Goal: Information Seeking & Learning: Learn about a topic

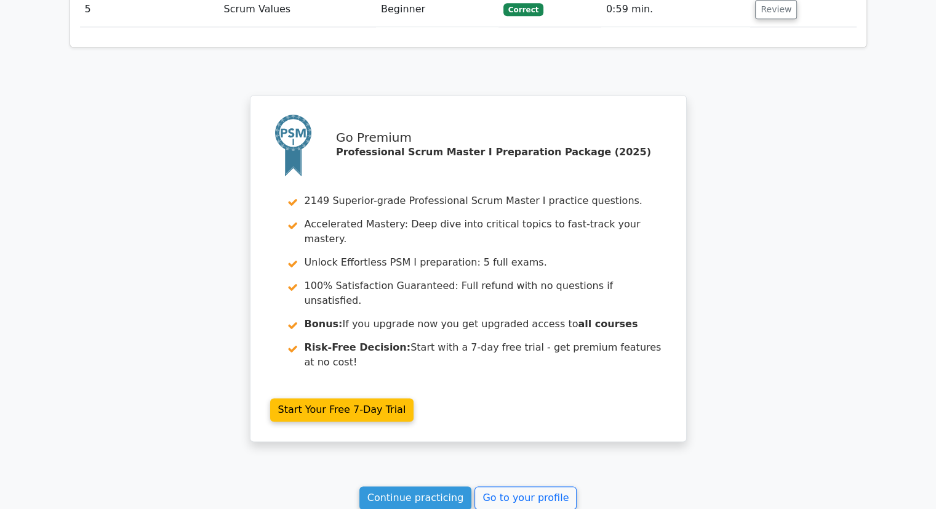
scroll to position [1761, 0]
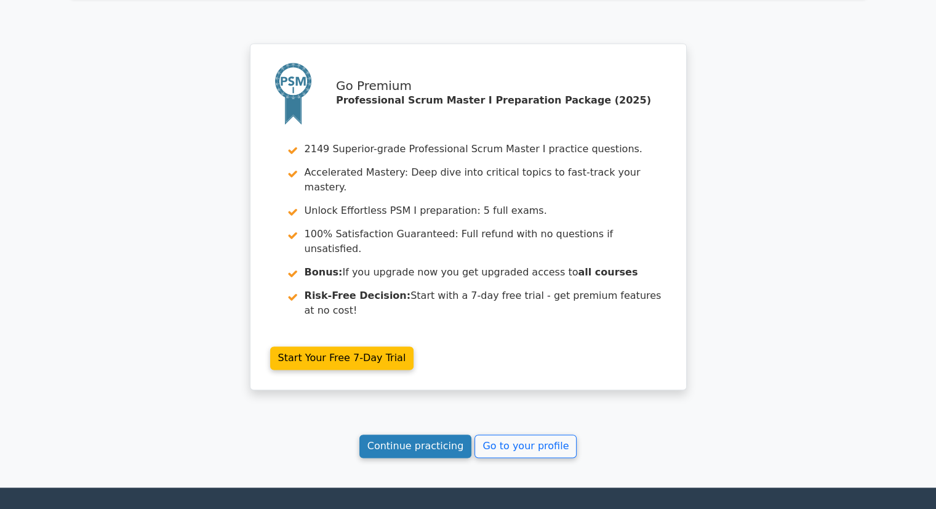
click at [372, 434] on link "Continue practicing" at bounding box center [416, 445] width 113 height 23
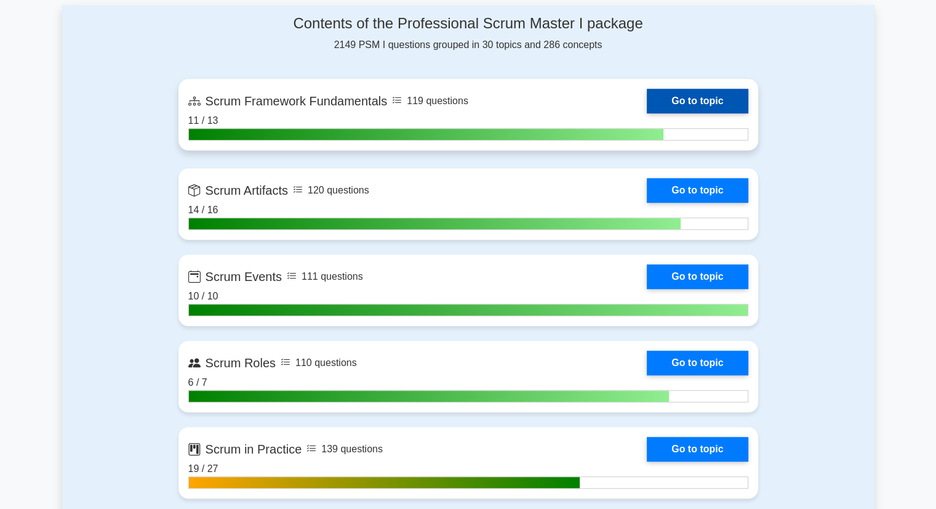
scroll to position [862, 0]
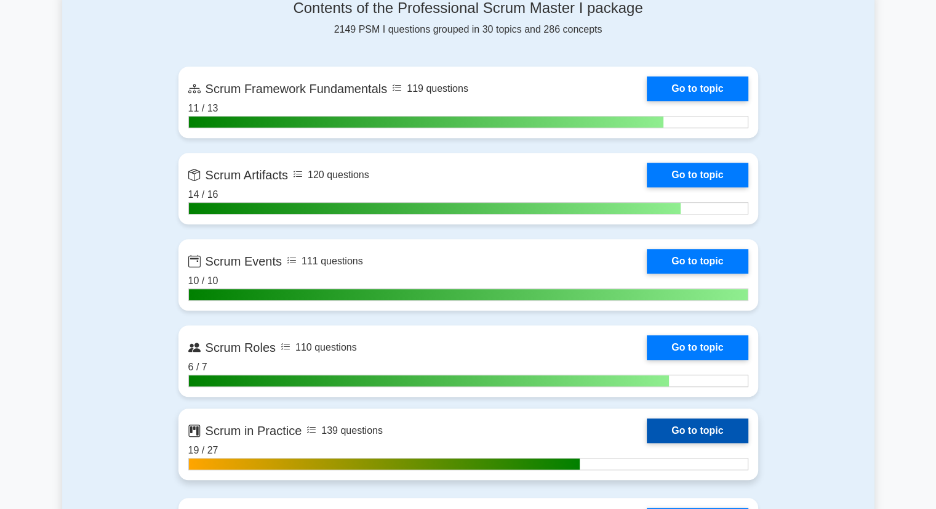
click at [647, 430] on link "Go to topic" at bounding box center [697, 430] width 101 height 25
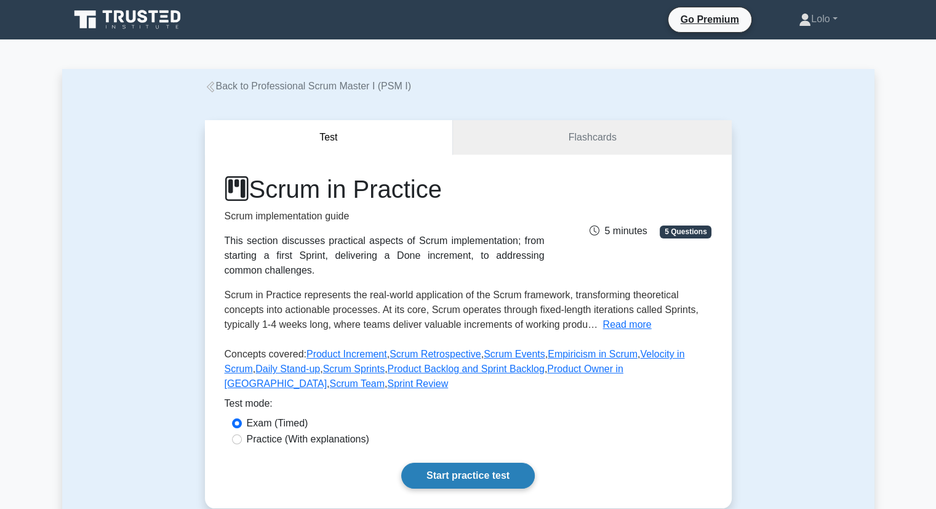
click at [462, 481] on link "Start practice test" at bounding box center [468, 475] width 134 height 26
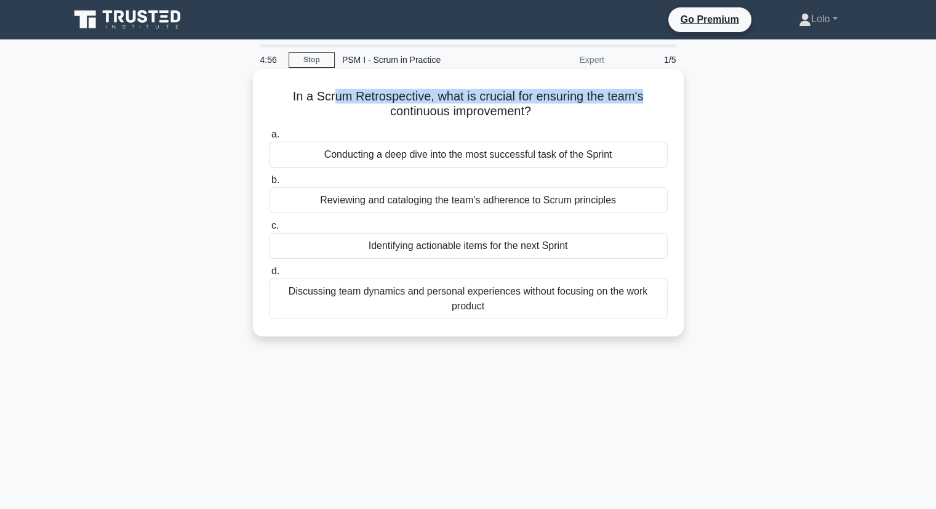
drag, startPoint x: 334, startPoint y: 99, endPoint x: 659, endPoint y: 97, distance: 325.1
click at [659, 97] on h5 "In a Scrum Retrospective, what is crucial for ensuring the team's continuous im…" at bounding box center [468, 104] width 401 height 31
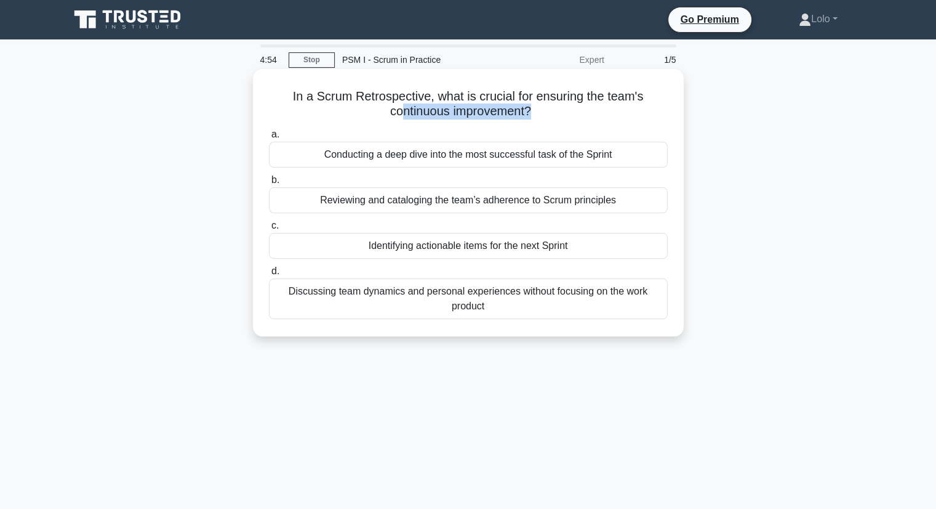
drag, startPoint x: 401, startPoint y: 118, endPoint x: 529, endPoint y: 119, distance: 128.7
click at [529, 119] on h5 "In a Scrum Retrospective, what is crucial for ensuring the team's continuous im…" at bounding box center [468, 104] width 401 height 31
click at [534, 246] on div "Identifying actionable items for the next Sprint" at bounding box center [468, 246] width 399 height 26
click at [269, 230] on input "c. Identifying actionable items for the next Sprint" at bounding box center [269, 226] width 0 height 8
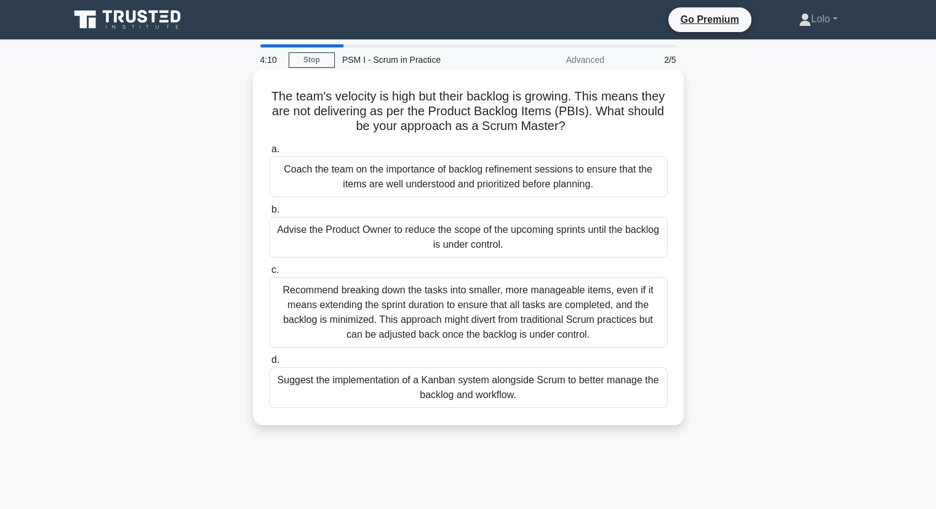
drag, startPoint x: 356, startPoint y: 173, endPoint x: 502, endPoint y: 179, distance: 146.6
click at [502, 179] on div "Coach the team on the importance of backlog refinement sessions to ensure that …" at bounding box center [468, 176] width 399 height 41
click at [505, 173] on div "Coach the team on the importance of backlog refinement sessions to ensure that …" at bounding box center [468, 176] width 399 height 41
click at [269, 153] on input "a. Coach the team on the importance of backlog refinement sessions to ensure th…" at bounding box center [269, 149] width 0 height 8
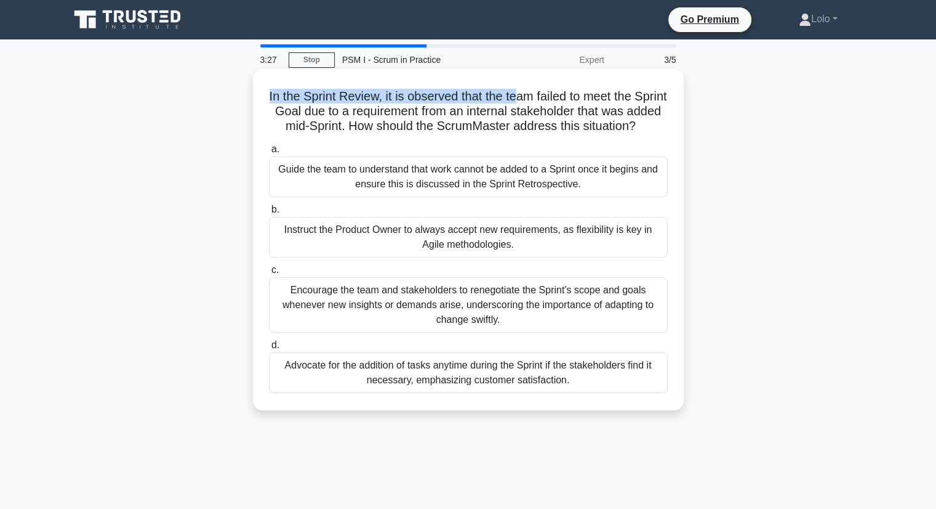
drag, startPoint x: 276, startPoint y: 94, endPoint x: 534, endPoint y: 97, distance: 258.0
click at [534, 97] on h5 "In the Sprint Review, it is observed that the team failed to meet the Sprint Go…" at bounding box center [468, 112] width 401 height 46
click at [521, 310] on div "Encourage the team and stakeholders to renegotiate the Sprint's scope and goals…" at bounding box center [468, 304] width 399 height 55
click at [269, 274] on input "c. Encourage the team and stakeholders to renegotiate the Sprint's scope and go…" at bounding box center [269, 270] width 0 height 8
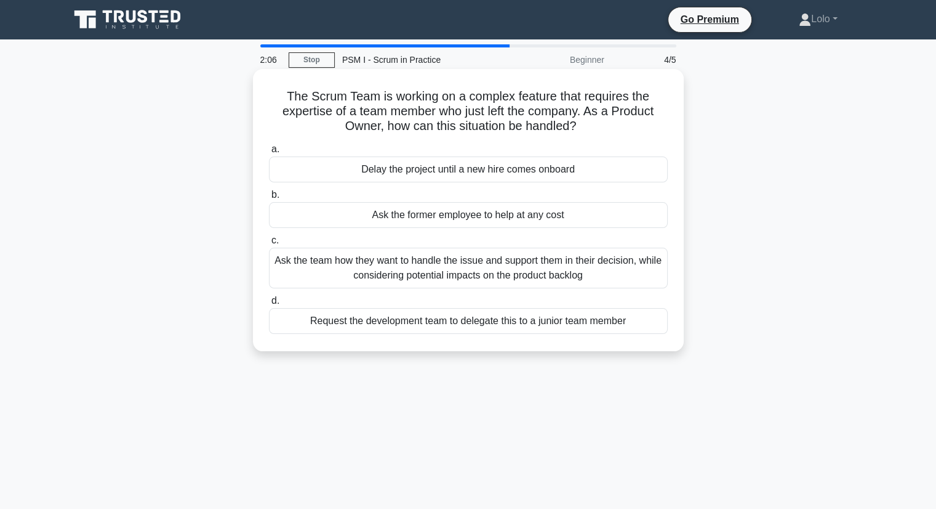
click at [530, 270] on div "Ask the team how they want to handle the issue and support them in their decisi…" at bounding box center [468, 267] width 399 height 41
click at [269, 244] on input "c. Ask the team how they want to handle the issue and support them in their dec…" at bounding box center [269, 240] width 0 height 8
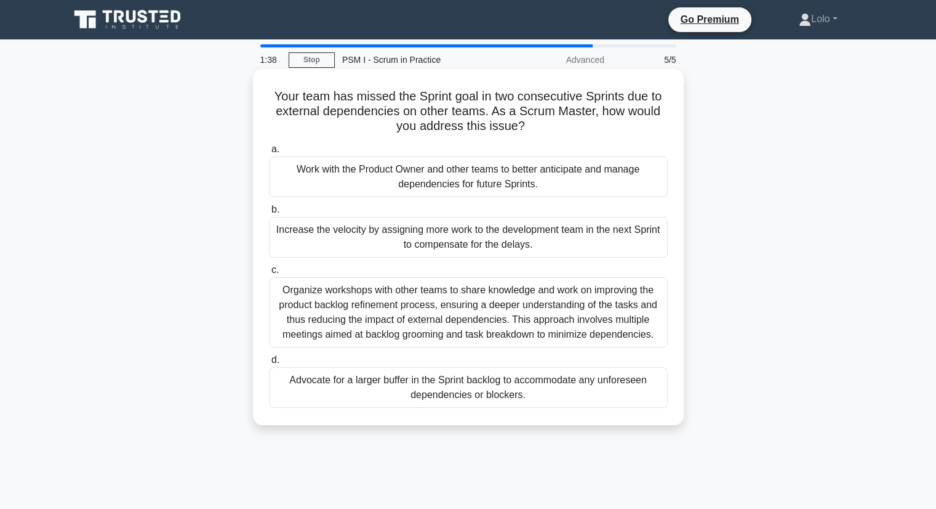
click at [461, 181] on div "Work with the Product Owner and other teams to better anticipate and manage dep…" at bounding box center [468, 176] width 399 height 41
click at [269, 153] on input "a. Work with the Product Owner and other teams to better anticipate and manage …" at bounding box center [269, 149] width 0 height 8
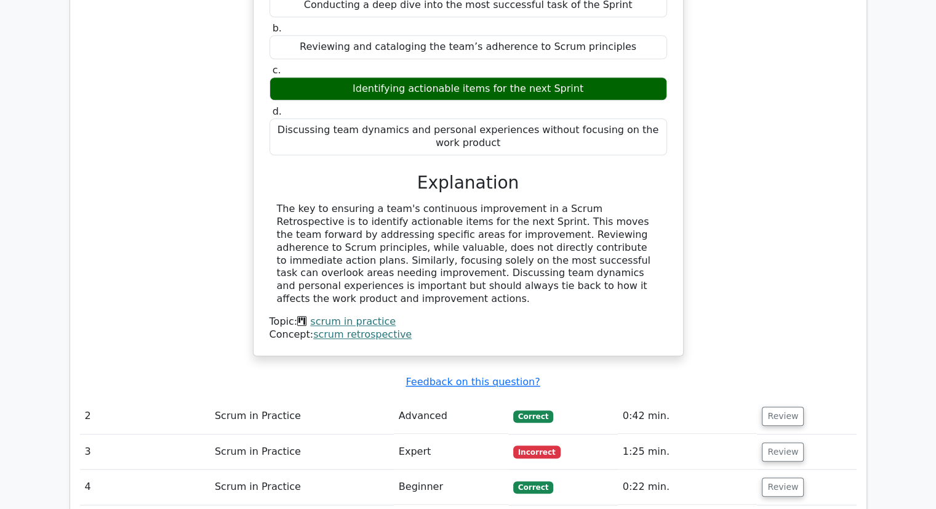
scroll to position [1108, 0]
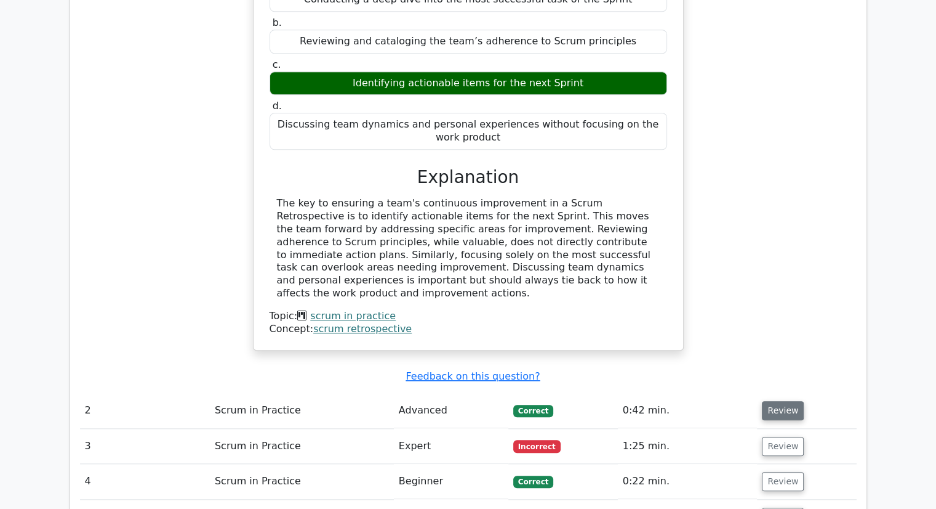
click at [777, 401] on button "Review" at bounding box center [783, 410] width 42 height 19
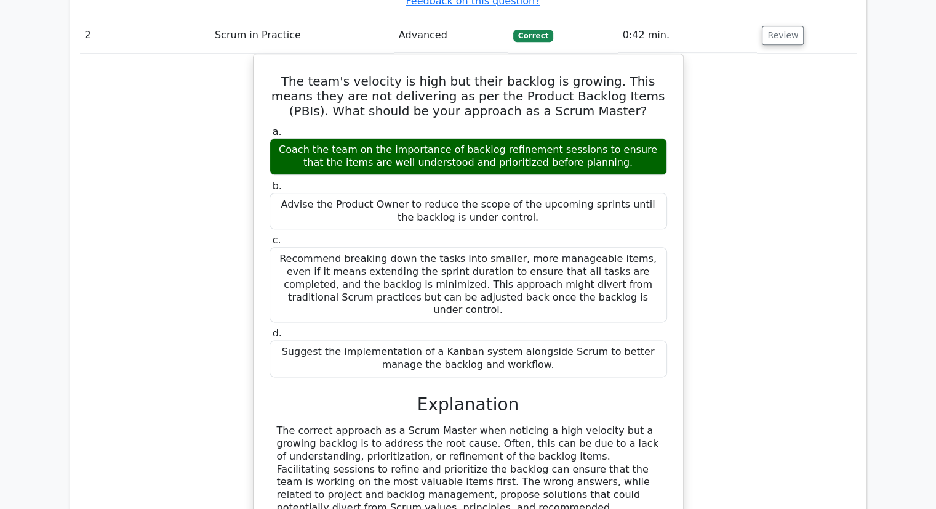
scroll to position [1724, 0]
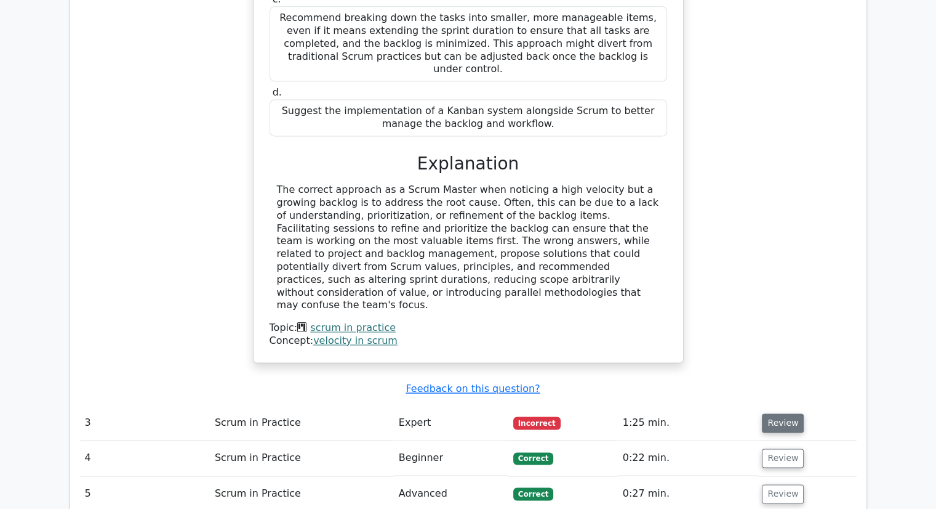
click at [782, 413] on button "Review" at bounding box center [783, 422] width 42 height 19
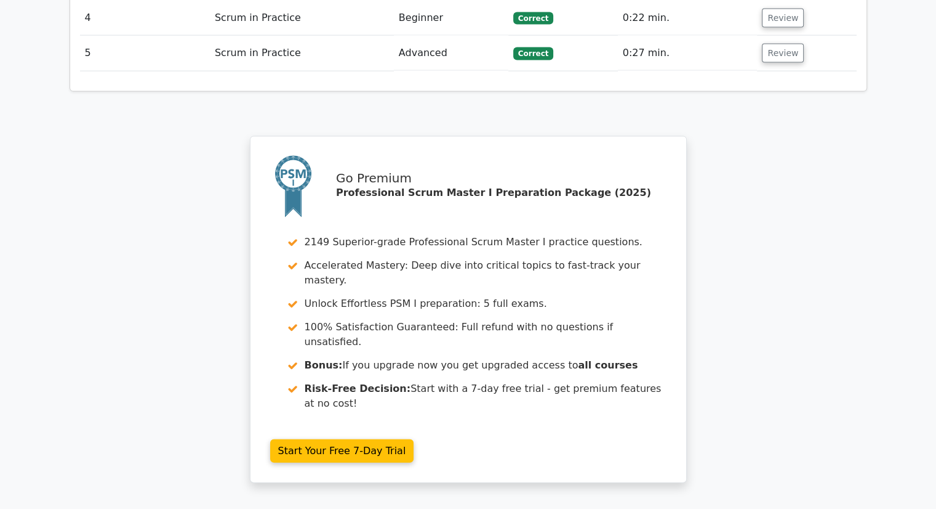
scroll to position [2834, 0]
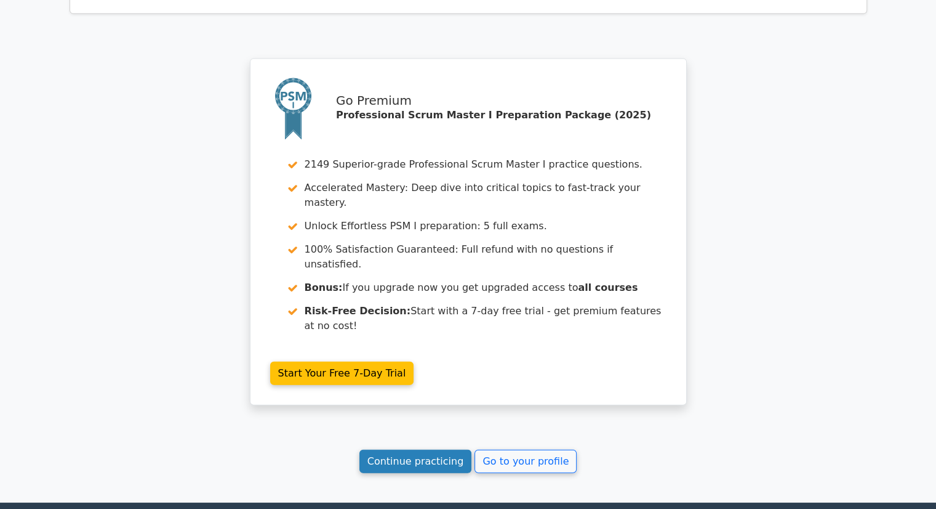
click at [438, 449] on link "Continue practicing" at bounding box center [416, 460] width 113 height 23
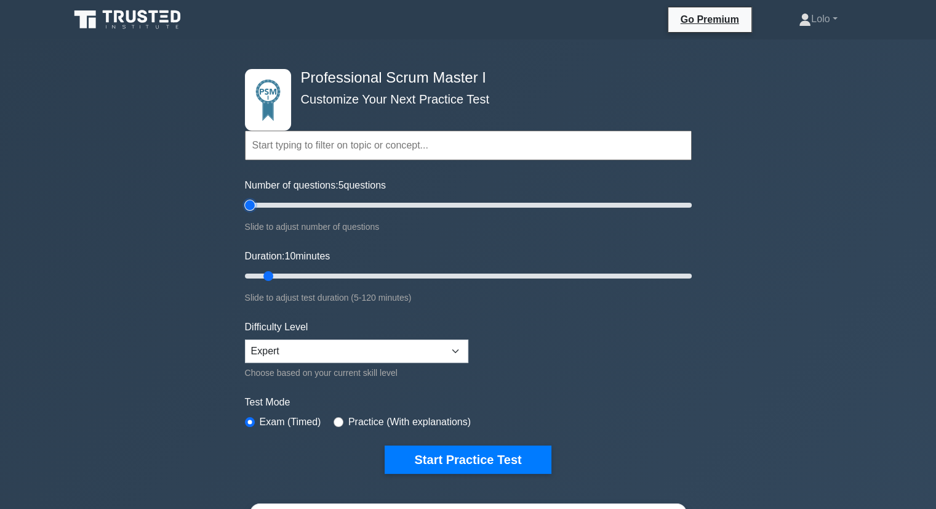
drag, startPoint x: 260, startPoint y: 203, endPoint x: 251, endPoint y: 204, distance: 9.3
type input "5"
click at [251, 204] on input "Number of questions: 5 questions" at bounding box center [468, 205] width 447 height 15
drag, startPoint x: 268, startPoint y: 273, endPoint x: 259, endPoint y: 274, distance: 9.9
type input "5"
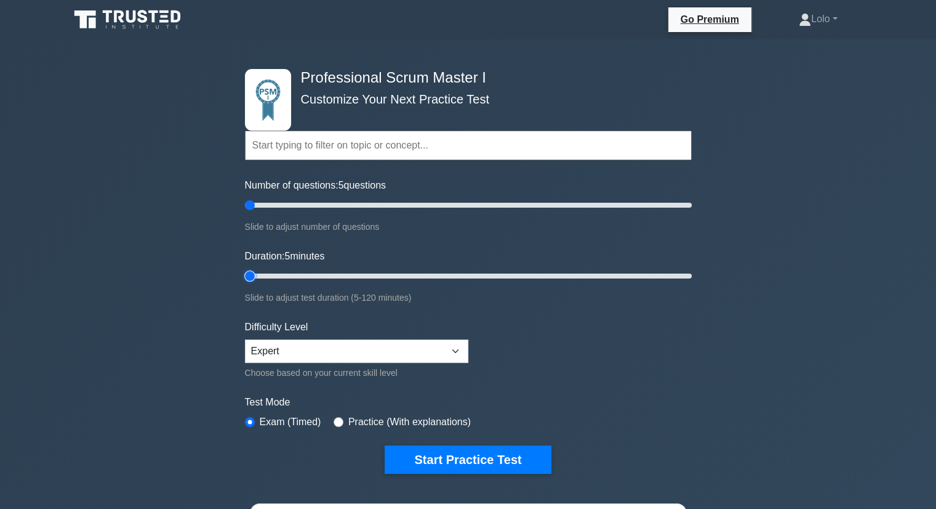
click at [259, 274] on input "Duration: 5 minutes" at bounding box center [468, 275] width 447 height 15
click at [446, 454] on button "Start Practice Test" at bounding box center [468, 459] width 166 height 28
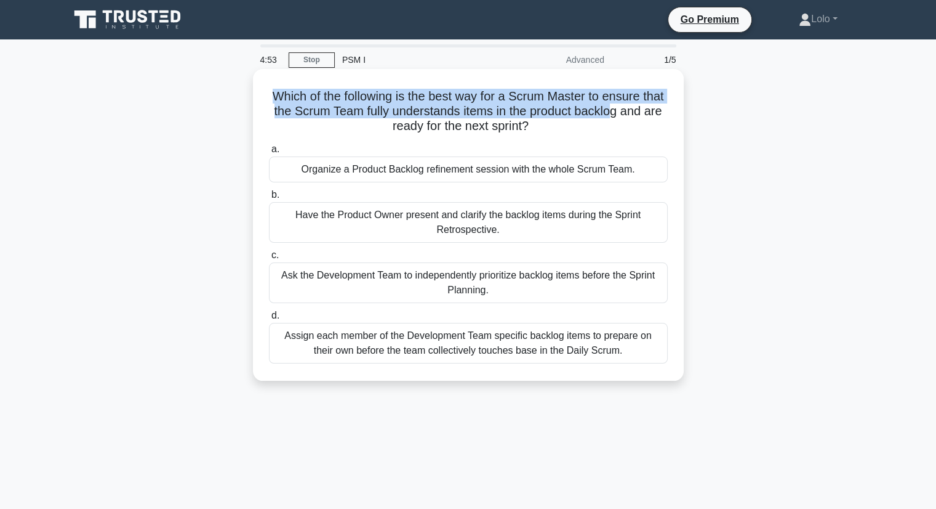
drag, startPoint x: 279, startPoint y: 94, endPoint x: 651, endPoint y: 112, distance: 372.3
click at [651, 112] on h5 "Which of the following is the best way for a Scrum Master to ensure that the Sc…" at bounding box center [468, 112] width 401 height 46
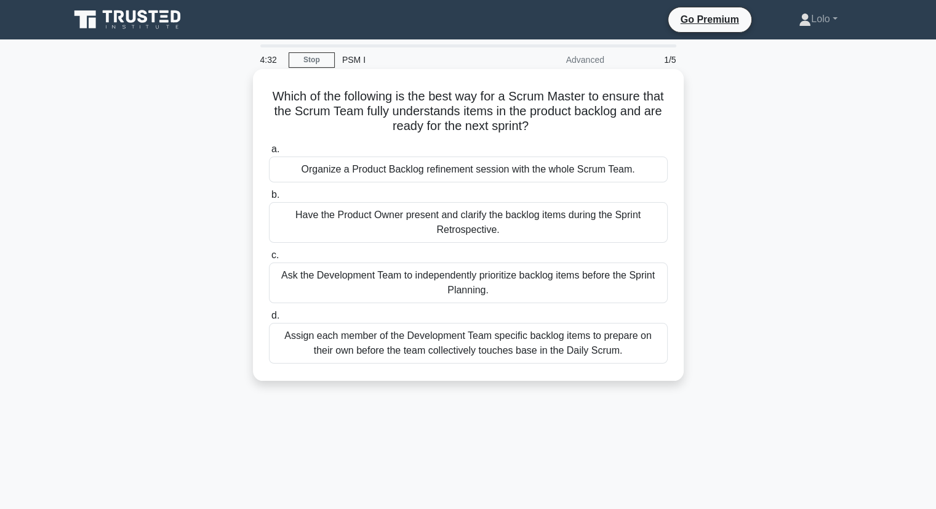
click at [561, 166] on div "Organize a Product Backlog refinement session with the whole Scrum Team." at bounding box center [468, 169] width 399 height 26
click at [269, 153] on input "a. Organize a Product Backlog refinement session with the whole Scrum Team." at bounding box center [269, 149] width 0 height 8
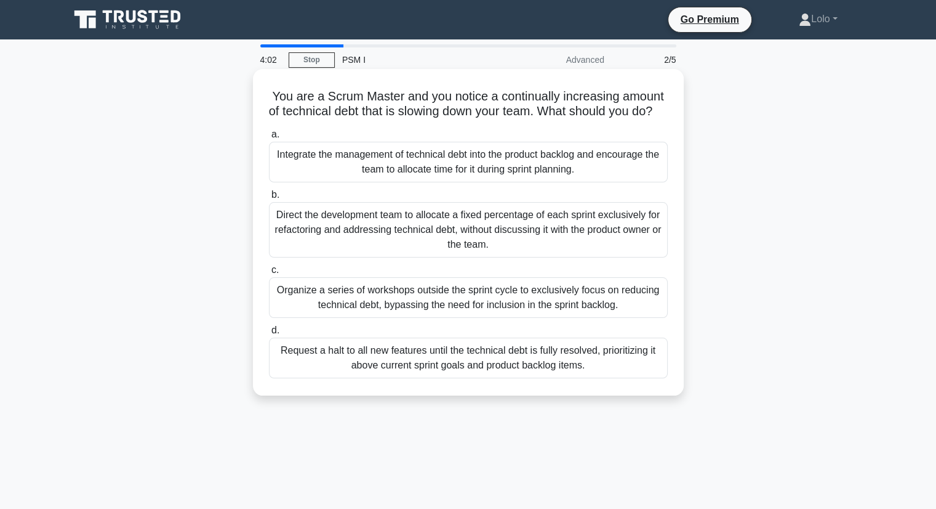
click at [565, 175] on div "Integrate the management of technical debt into the product backlog and encoura…" at bounding box center [468, 162] width 399 height 41
click at [269, 139] on input "a. Integrate the management of technical debt into the product backlog and enco…" at bounding box center [269, 135] width 0 height 8
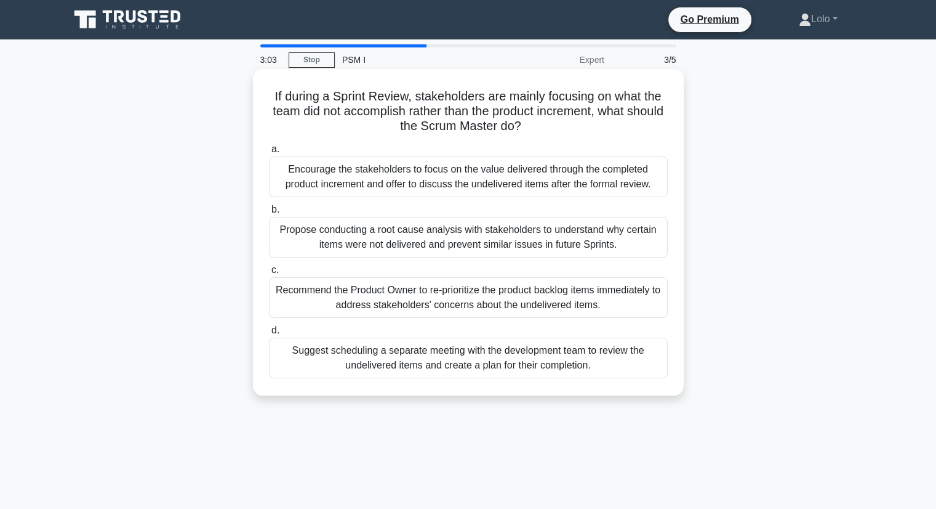
click at [496, 169] on div "Encourage the stakeholders to focus on the value delivered through the complete…" at bounding box center [468, 176] width 399 height 41
click at [269, 153] on input "a. Encourage the stakeholders to focus on the value delivered through the compl…" at bounding box center [269, 149] width 0 height 8
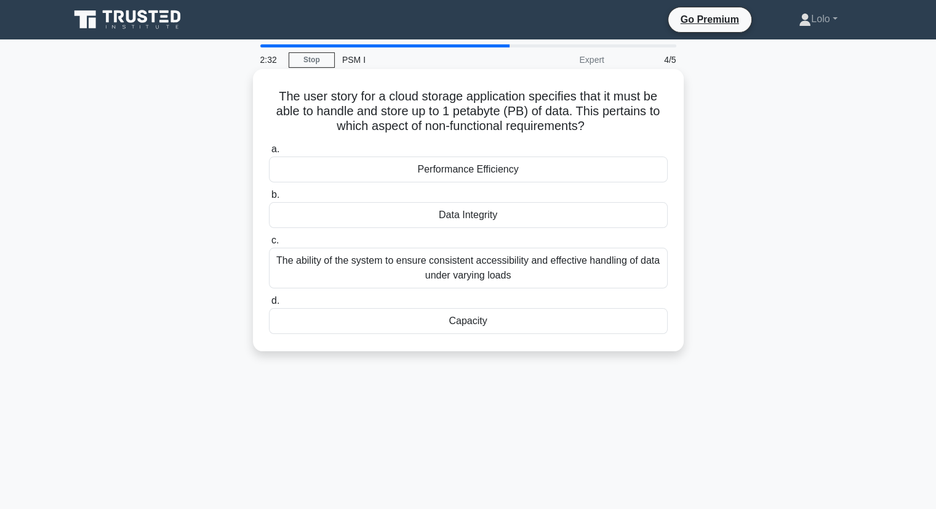
click at [461, 320] on div "Capacity" at bounding box center [468, 321] width 399 height 26
click at [269, 305] on input "d. Capacity" at bounding box center [269, 301] width 0 height 8
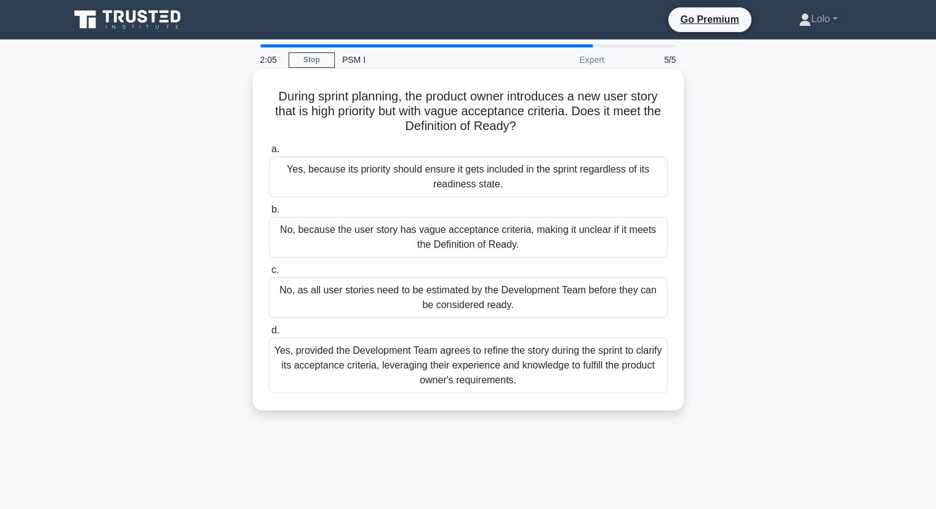
click at [454, 297] on div "No, as all user stories need to be estimated by the Development Team before the…" at bounding box center [468, 297] width 399 height 41
click at [269, 274] on input "c. No, as all user stories need to be estimated by the Development Team before …" at bounding box center [269, 270] width 0 height 8
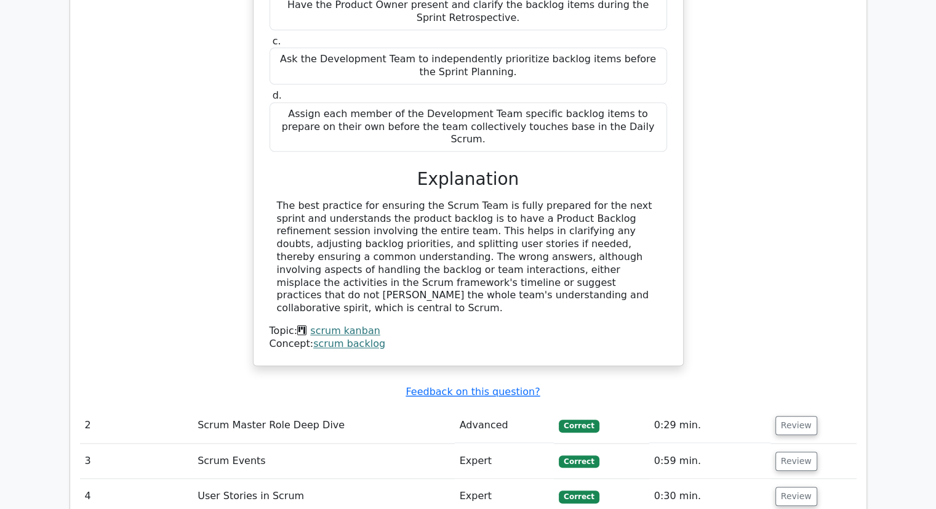
scroll to position [1354, 0]
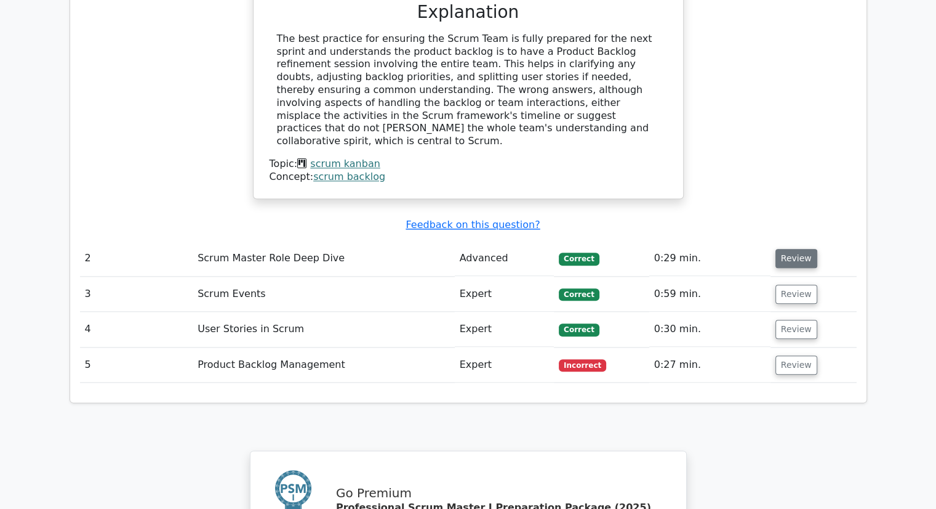
click at [784, 249] on button "Review" at bounding box center [797, 258] width 42 height 19
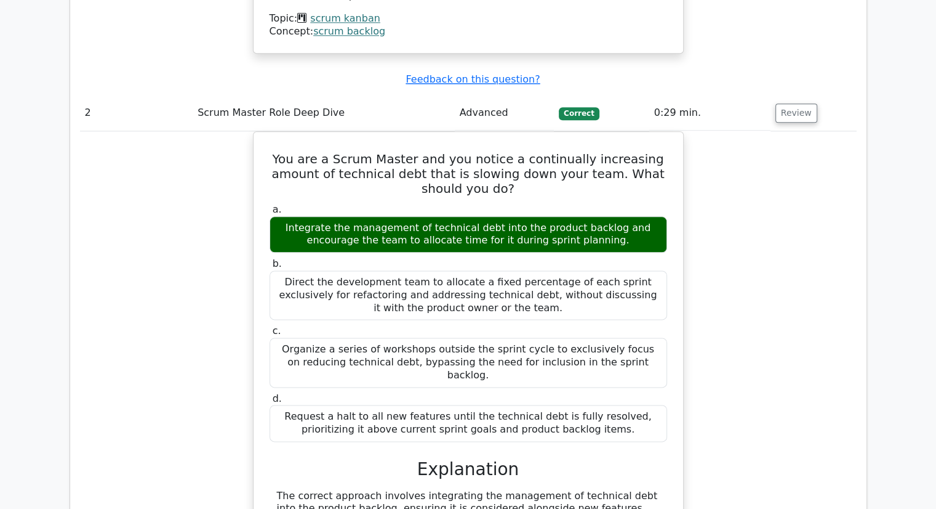
scroll to position [1724, 0]
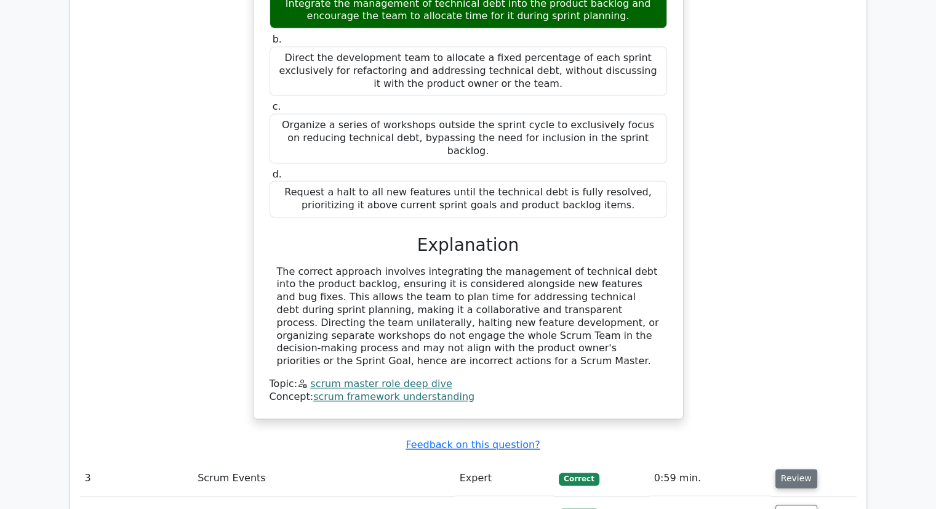
click at [786, 468] on button "Review" at bounding box center [797, 477] width 42 height 19
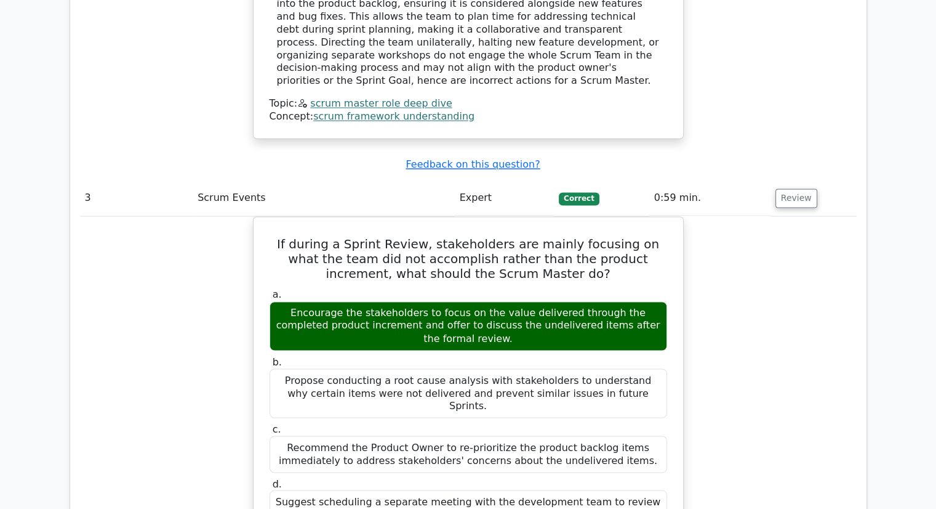
scroll to position [2216, 0]
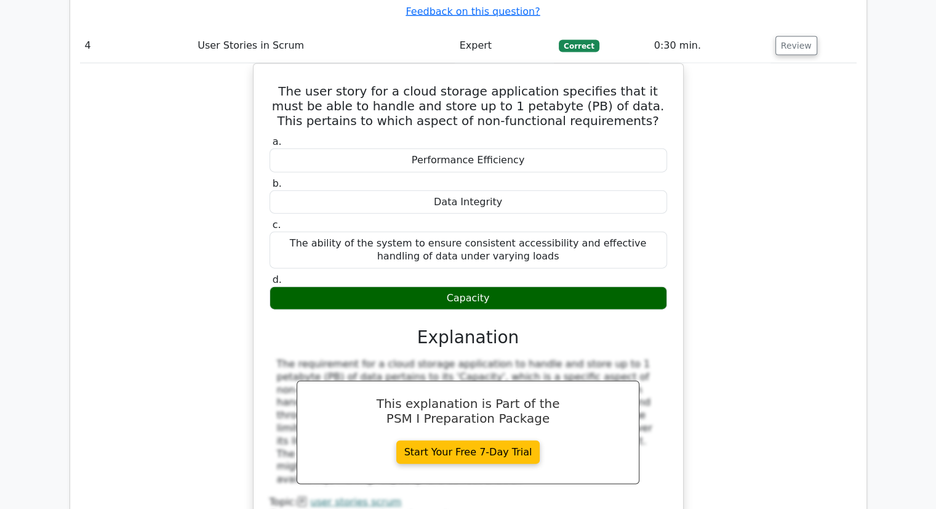
scroll to position [2832, 0]
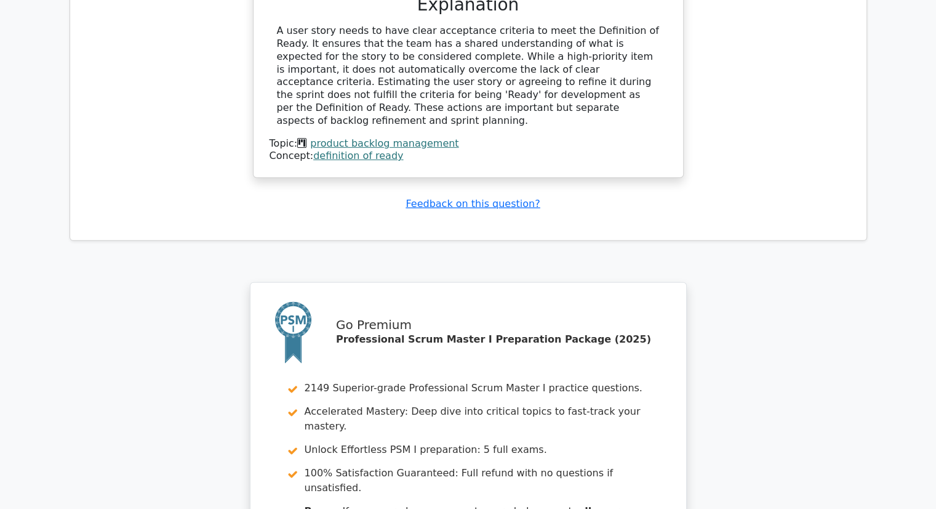
scroll to position [3900, 0]
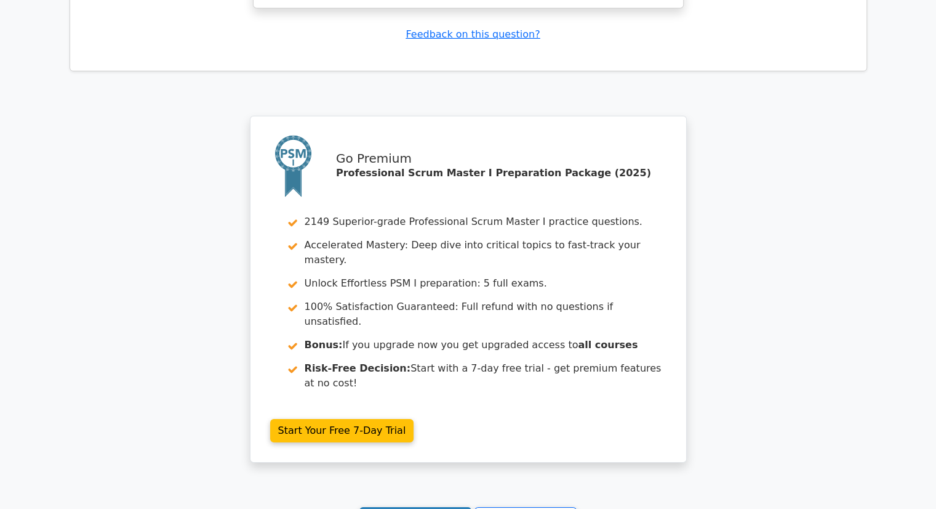
click at [373, 507] on link "Continue practicing" at bounding box center [416, 518] width 113 height 23
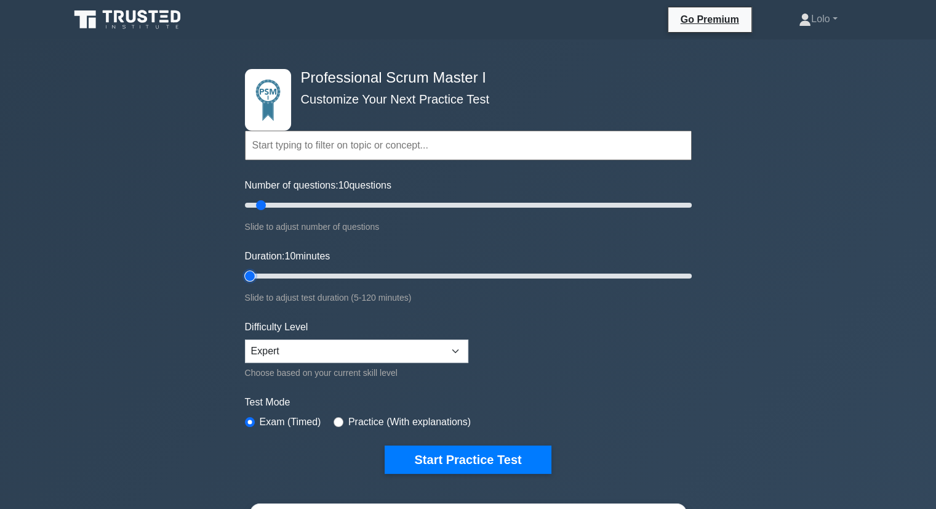
type input "5"
click at [251, 276] on input "Duration: 10 minutes" at bounding box center [468, 275] width 447 height 15
click at [255, 204] on input "Number of questions: 10 questions" at bounding box center [468, 205] width 447 height 15
type input "5"
click at [251, 205] on input "Number of questions: 5 questions" at bounding box center [468, 205] width 447 height 15
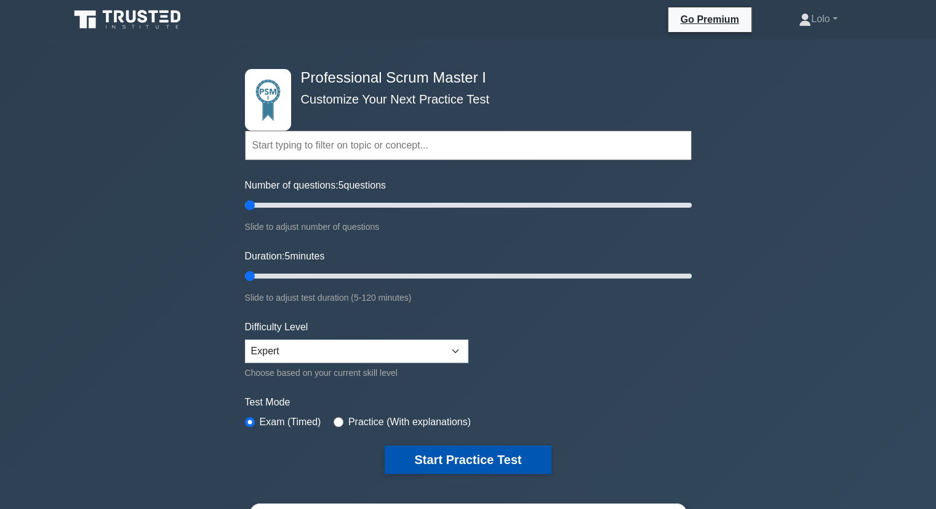
click at [436, 457] on button "Start Practice Test" at bounding box center [468, 459] width 166 height 28
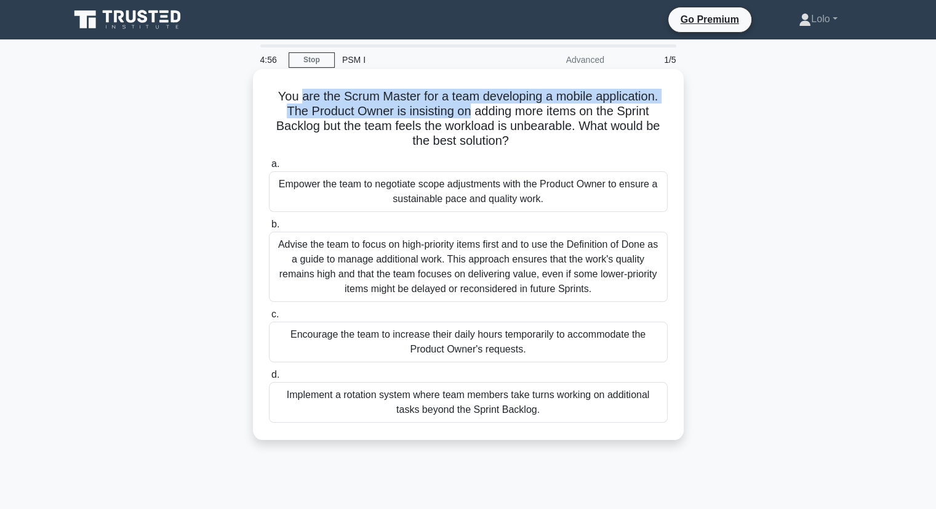
drag, startPoint x: 295, startPoint y: 92, endPoint x: 469, endPoint y: 115, distance: 175.2
click at [469, 116] on h5 "You are the Scrum Master for a team developing a mobile application. The Produc…" at bounding box center [468, 119] width 401 height 60
click at [455, 115] on h5 "You are the Scrum Master for a team developing a mobile application. The Produc…" at bounding box center [468, 119] width 401 height 60
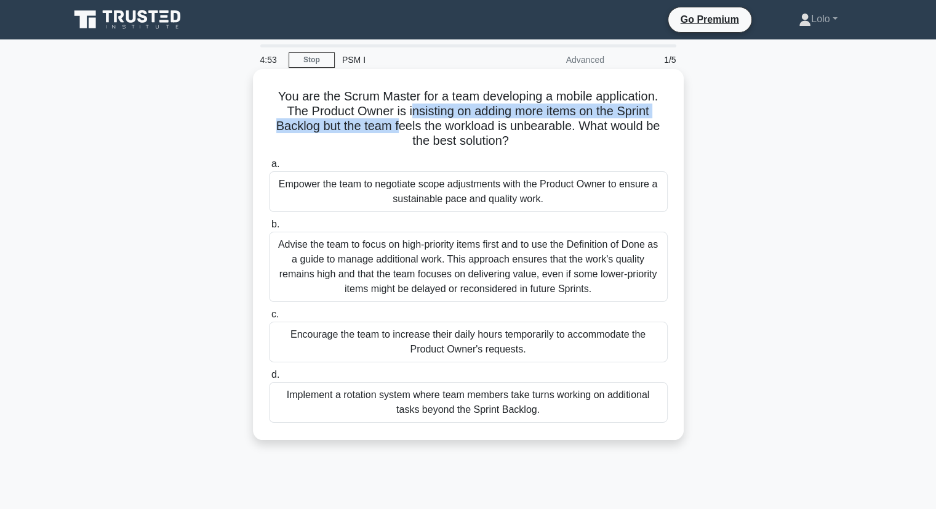
drag, startPoint x: 411, startPoint y: 113, endPoint x: 396, endPoint y: 131, distance: 23.7
click at [396, 131] on h5 "You are the Scrum Master for a team developing a mobile application. The Produc…" at bounding box center [468, 119] width 401 height 60
drag, startPoint x: 323, startPoint y: 176, endPoint x: 606, endPoint y: 202, distance: 284.4
click at [606, 202] on div "Empower the team to negotiate scope adjustments with the Product Owner to ensur…" at bounding box center [468, 191] width 399 height 41
click at [406, 273] on div "Advise the team to focus on high-priority items first and to use the Definition…" at bounding box center [468, 266] width 399 height 70
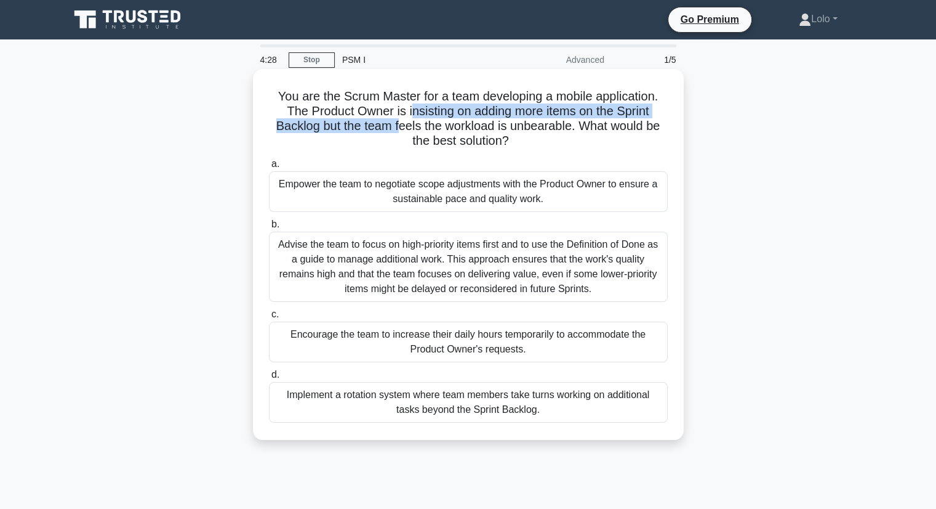
click at [269, 228] on input "b. Advise the team to focus on high-priority items first and to use the Definit…" at bounding box center [269, 224] width 0 height 8
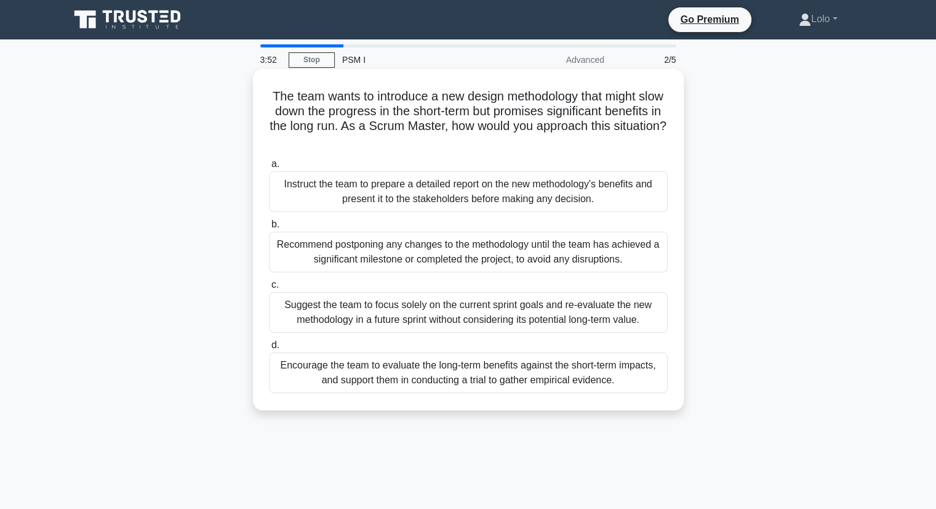
click at [536, 378] on div "Encourage the team to evaluate the long-term benefits against the short-term im…" at bounding box center [468, 372] width 399 height 41
click at [269, 349] on input "d. Encourage the team to evaluate the long-term benefits against the short-term…" at bounding box center [269, 345] width 0 height 8
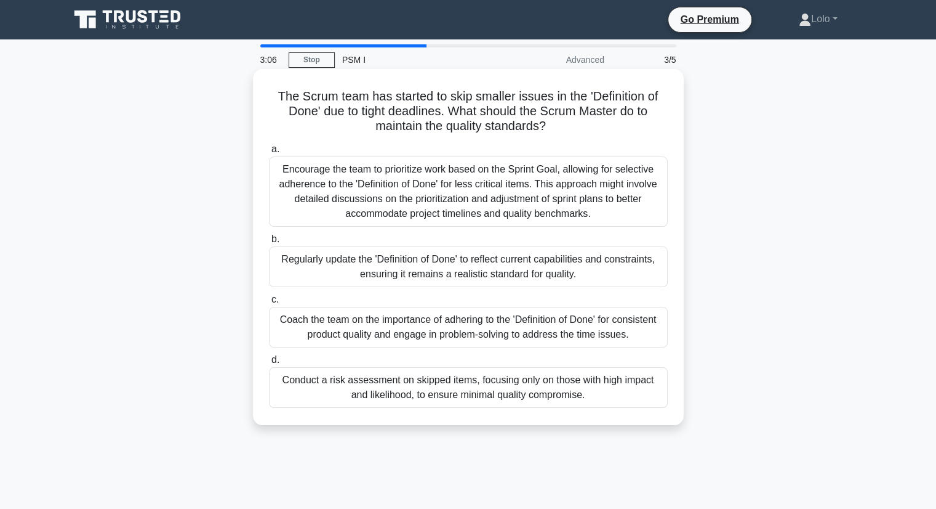
click at [589, 328] on div "Coach the team on the importance of adhering to the 'Definition of Done' for co…" at bounding box center [468, 327] width 399 height 41
click at [269, 304] on input "c. Coach the team on the importance of adhering to the 'Definition of Done' for…" at bounding box center [269, 299] width 0 height 8
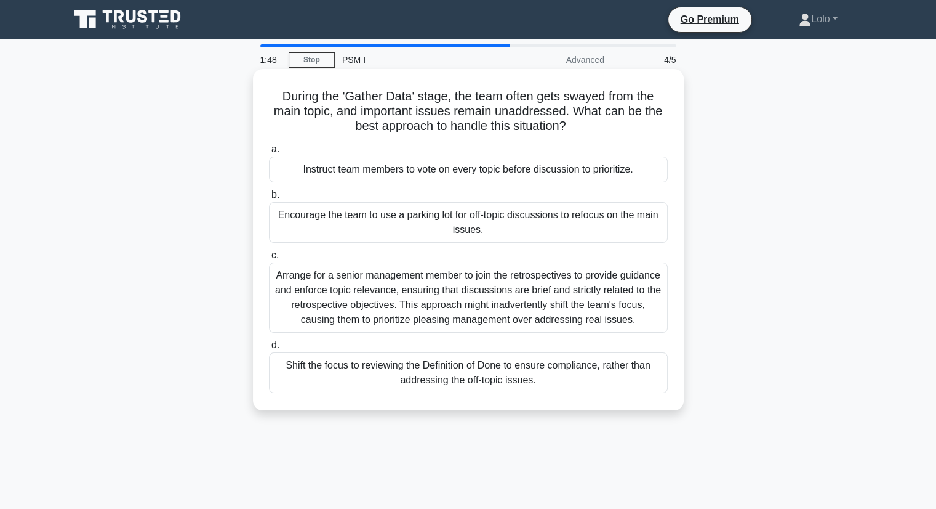
click at [486, 227] on div "Encourage the team to use a parking lot for off-topic discussions to refocus on…" at bounding box center [468, 222] width 399 height 41
click at [269, 199] on input "b. Encourage the team to use a parking lot for off-topic discussions to refocus…" at bounding box center [269, 195] width 0 height 8
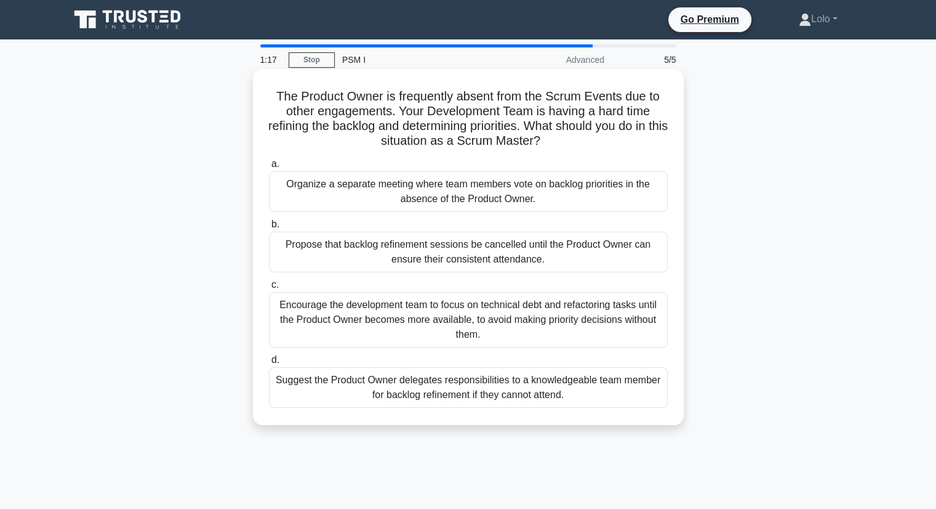
click at [396, 387] on div "Suggest the Product Owner delegates responsibilities to a knowledgeable team me…" at bounding box center [468, 387] width 399 height 41
click at [269, 364] on input "d. Suggest the Product Owner delegates responsibilities to a knowledgeable team…" at bounding box center [269, 360] width 0 height 8
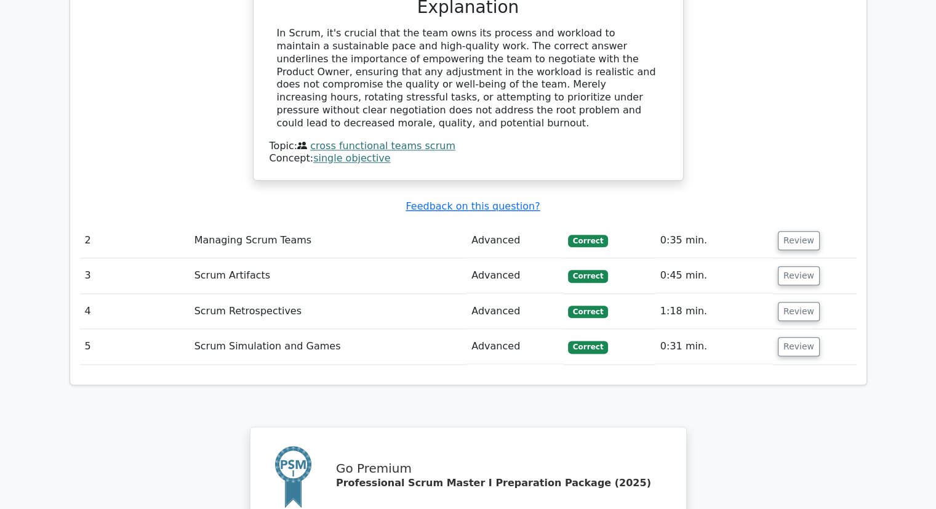
scroll to position [1817, 0]
